Goal: Check status: Check status

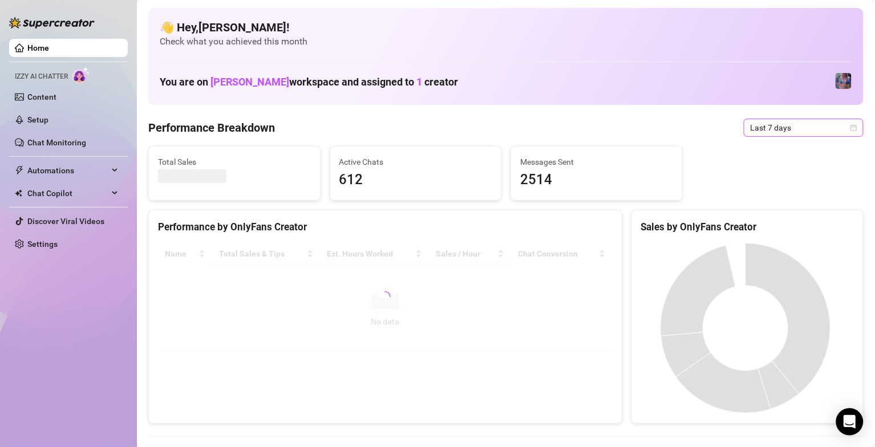
click at [779, 129] on span "Last 7 days" at bounding box center [804, 127] width 106 height 17
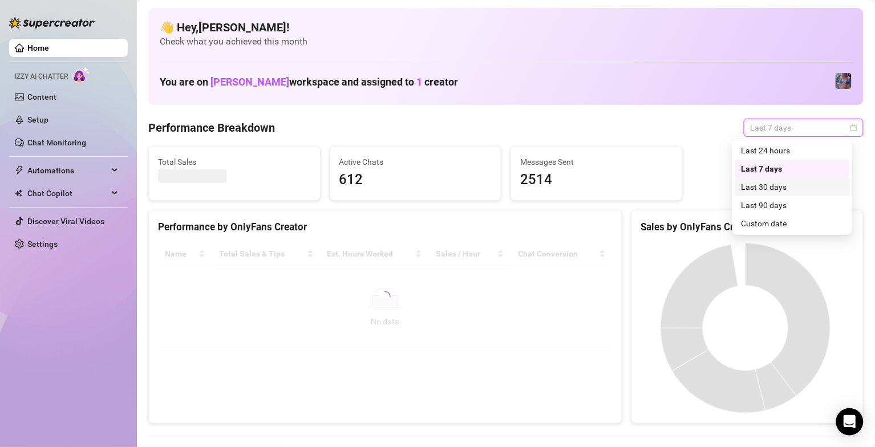
click at [781, 201] on div "Last 90 days" at bounding box center [793, 205] width 102 height 13
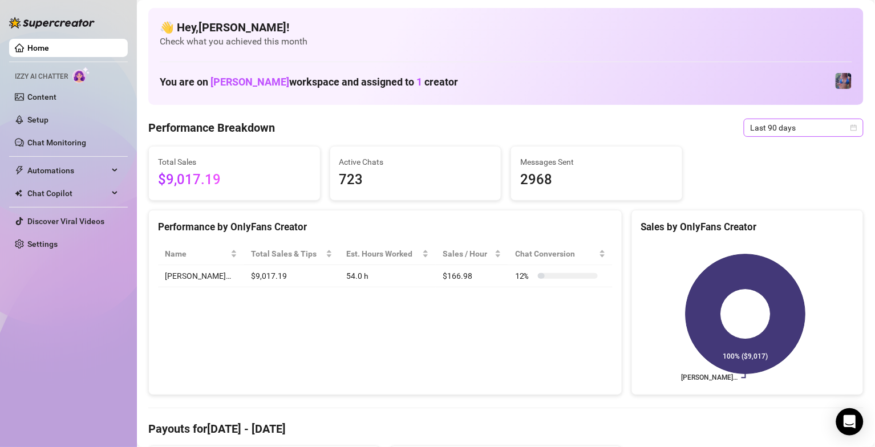
click at [792, 122] on span "Last 90 days" at bounding box center [804, 127] width 106 height 17
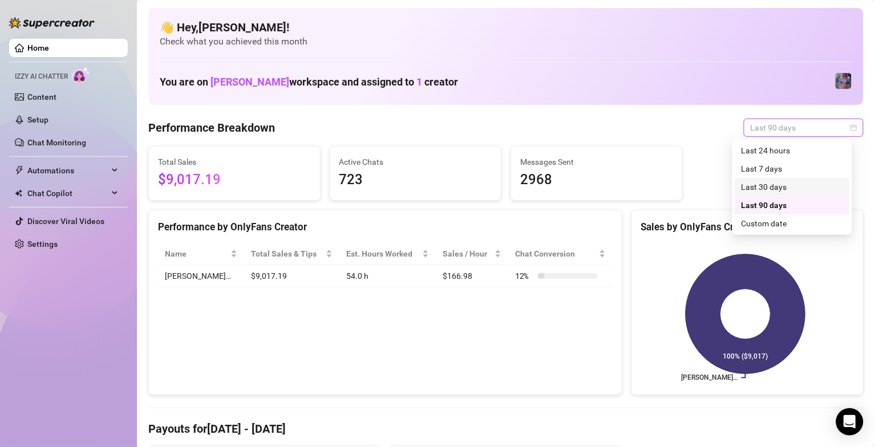
click at [792, 187] on div "Last 30 days" at bounding box center [793, 187] width 102 height 13
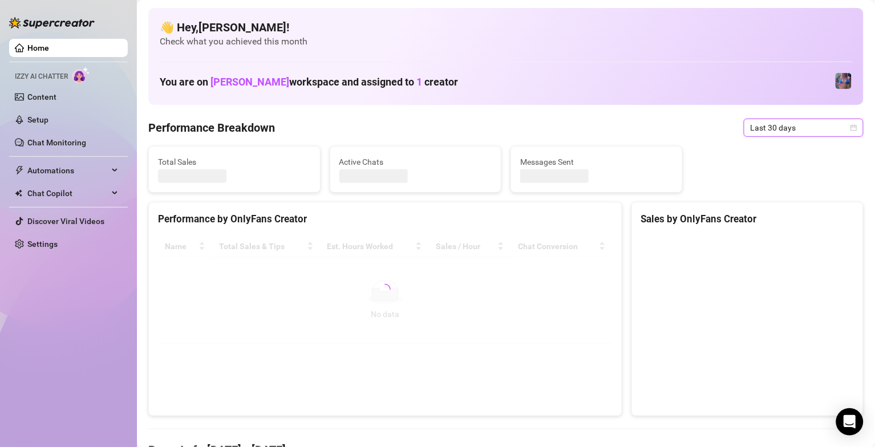
click at [804, 127] on span "Last 30 days" at bounding box center [804, 127] width 106 height 17
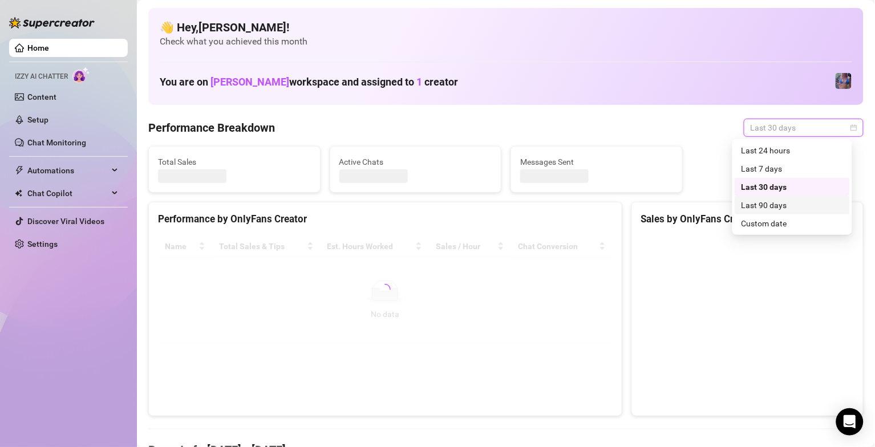
click at [789, 201] on div "Last 90 days" at bounding box center [793, 205] width 102 height 13
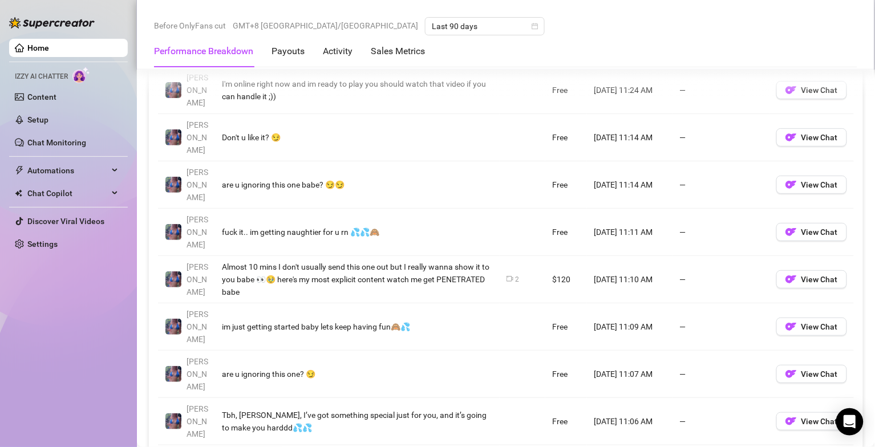
scroll to position [1164, 0]
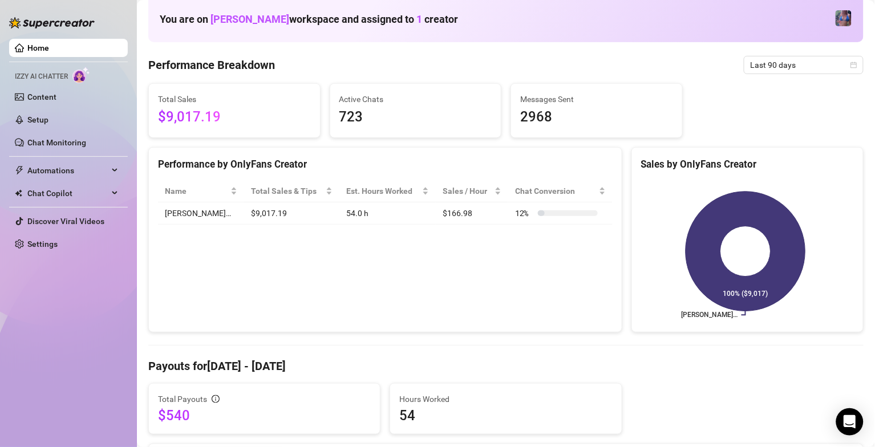
scroll to position [0, 0]
